Goal: Check status: Check status

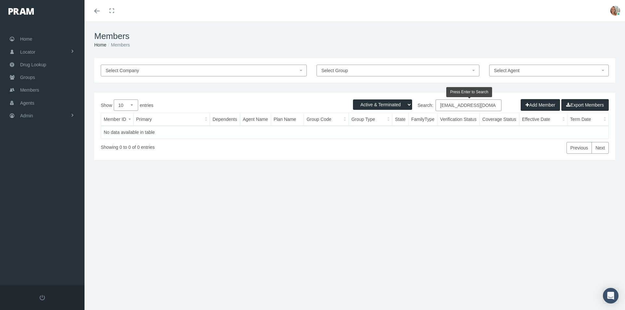
select select "3"
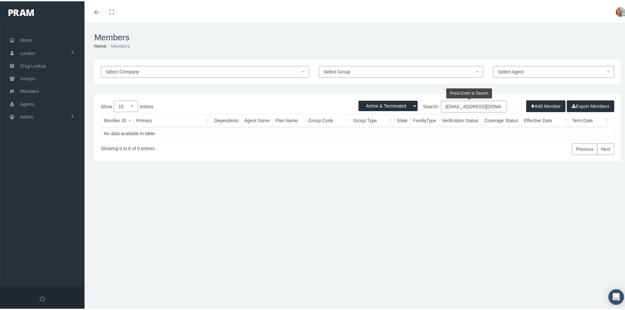
drag, startPoint x: 490, startPoint y: 102, endPoint x: 413, endPoint y: 115, distance: 78.4
click at [413, 115] on div "Show 10 25 50 100 entries Search: [EMAIL_ADDRESS][DOMAIN_NAME] Member ID Primar…" at bounding box center [357, 126] width 513 height 54
click at [471, 107] on input "[PERSON_NAME]" at bounding box center [474, 105] width 66 height 12
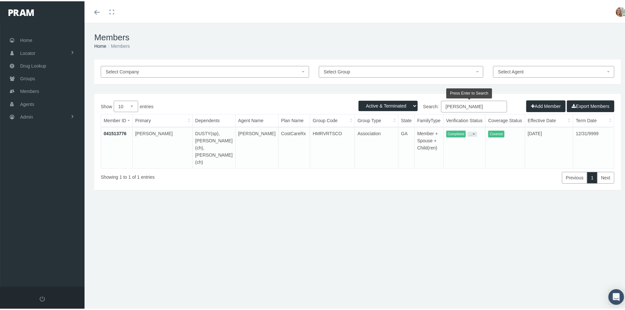
type input "[PERSON_NAME]"
click at [114, 132] on link "041513776" at bounding box center [115, 132] width 23 height 5
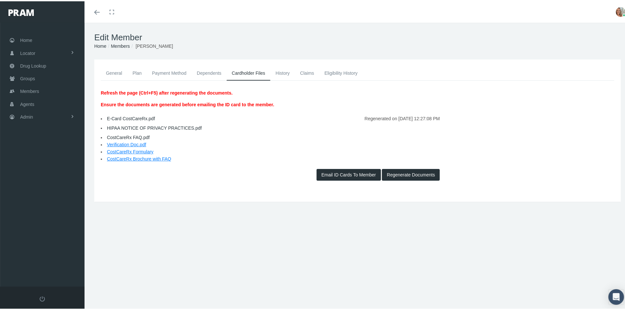
click at [118, 69] on link "General" at bounding box center [114, 72] width 27 height 14
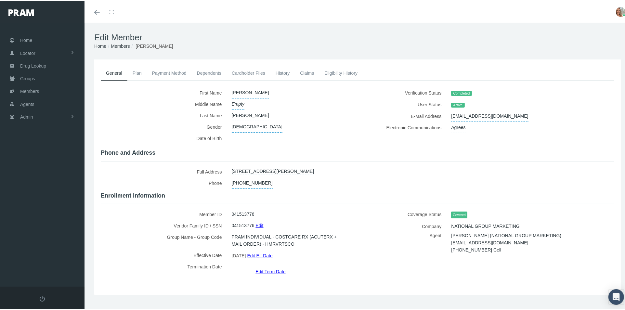
click at [485, 113] on span "[EMAIL_ADDRESS][DOMAIN_NAME]" at bounding box center [489, 114] width 77 height 11
drag, startPoint x: 484, startPoint y: 113, endPoint x: 460, endPoint y: 122, distance: 25.9
click at [438, 123] on div "Verification Status Completed User Status Active E-Mail Address [EMAIL_ADDRESS]…" at bounding box center [487, 115] width 261 height 59
click at [518, 113] on icon "submit" at bounding box center [520, 114] width 4 height 6
click at [252, 74] on link "Cardholder Files" at bounding box center [248, 72] width 44 height 14
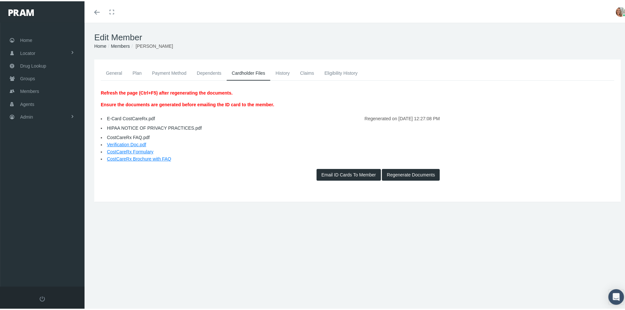
click at [153, 115] on link "E-Card CostCareRx.pdf" at bounding box center [131, 117] width 48 height 5
